Goal: Task Accomplishment & Management: Use online tool/utility

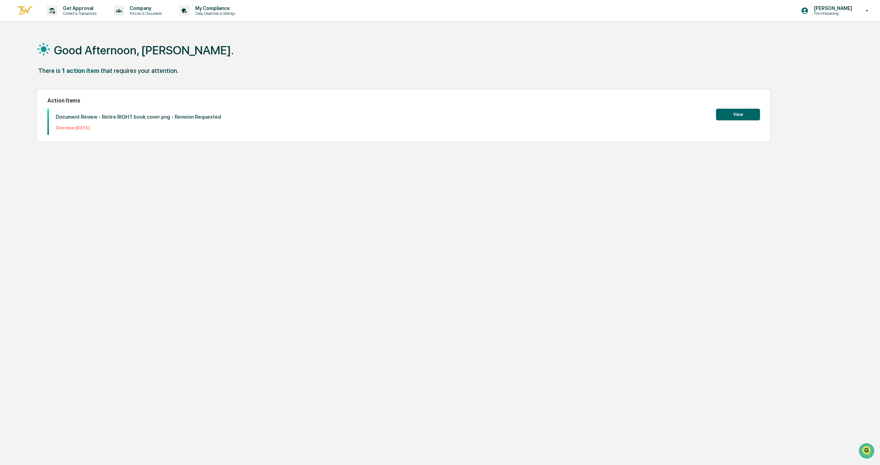
click at [729, 116] on button "View" at bounding box center [738, 115] width 44 height 12
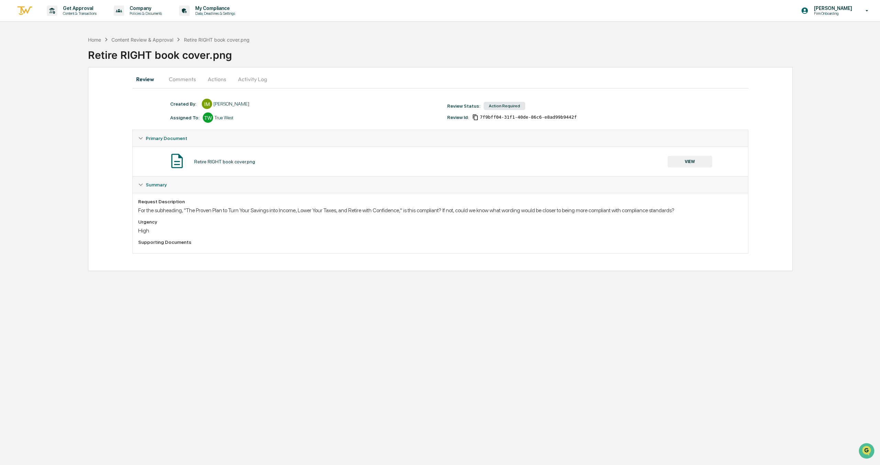
click at [216, 79] on button "Actions" at bounding box center [216, 79] width 31 height 16
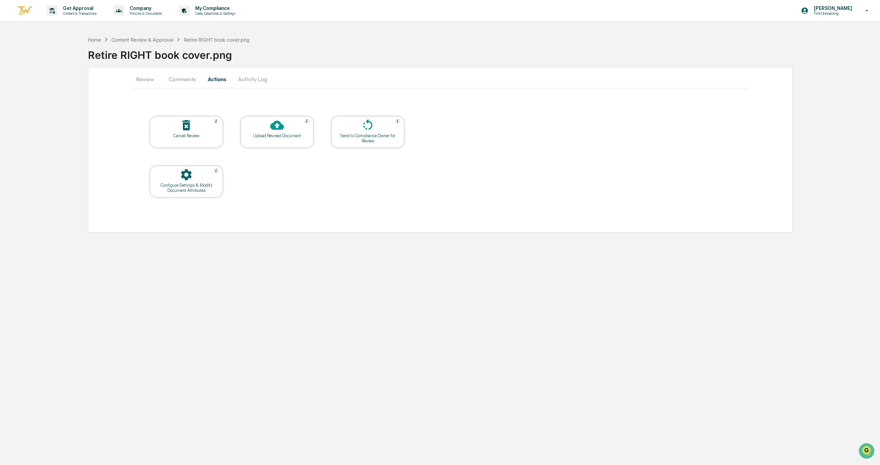
click at [266, 134] on div "Upload Revised Document" at bounding box center [277, 135] width 62 height 5
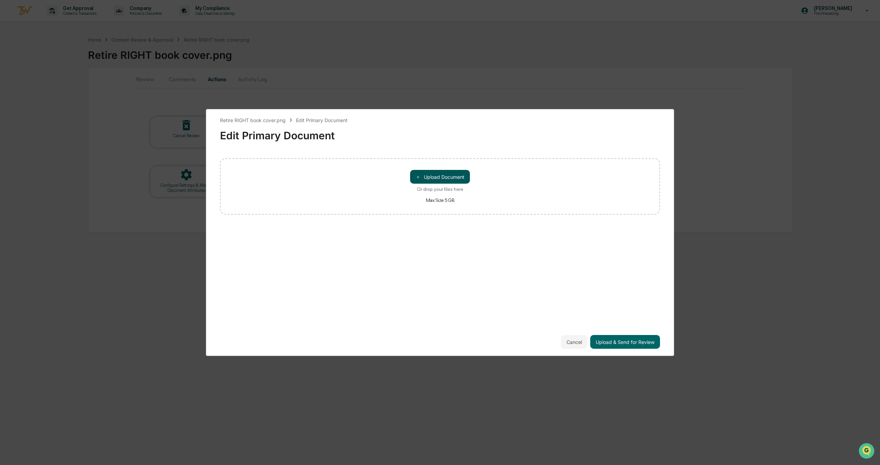
click at [450, 173] on button "＋ Upload Document" at bounding box center [440, 177] width 60 height 14
click at [620, 342] on button "Upload & Send for Review" at bounding box center [625, 342] width 70 height 14
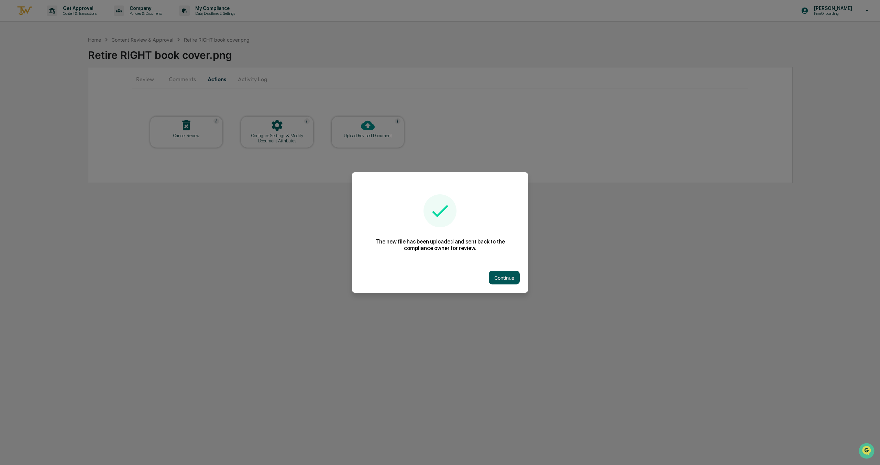
click at [505, 278] on button "Continue" at bounding box center [504, 277] width 31 height 14
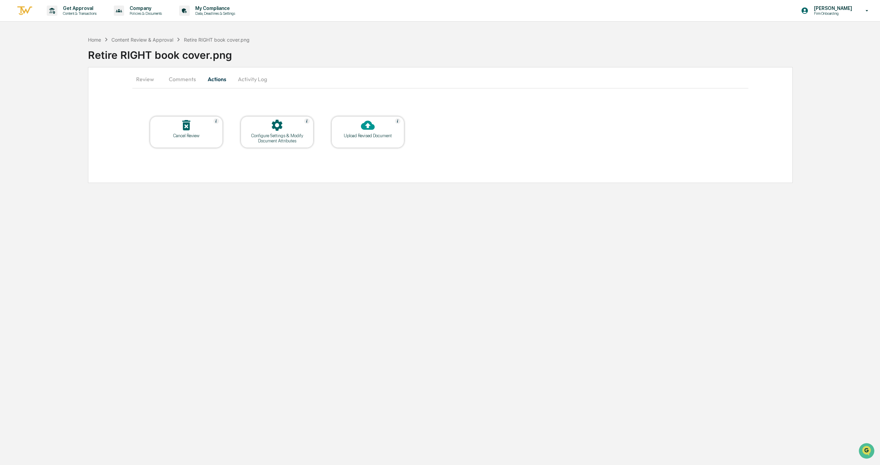
click at [189, 83] on button "Comments" at bounding box center [182, 79] width 38 height 16
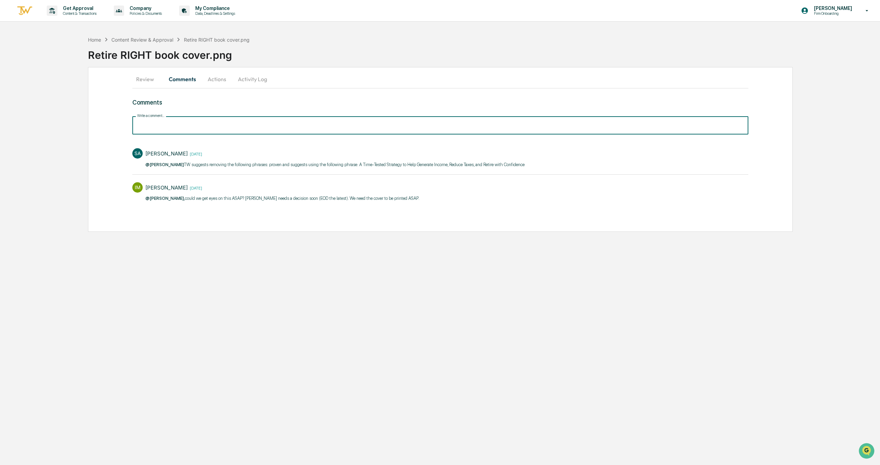
click at [173, 124] on input "Write a comment..." at bounding box center [440, 125] width 616 height 18
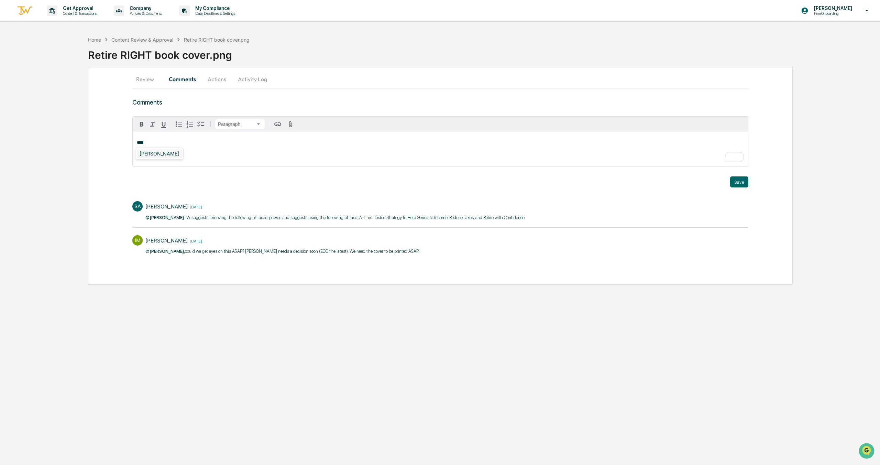
click at [154, 153] on div "[PERSON_NAME]" at bounding box center [159, 153] width 45 height 9
click at [738, 180] on button "Save" at bounding box center [739, 181] width 18 height 11
